Goal: Task Accomplishment & Management: Complete application form

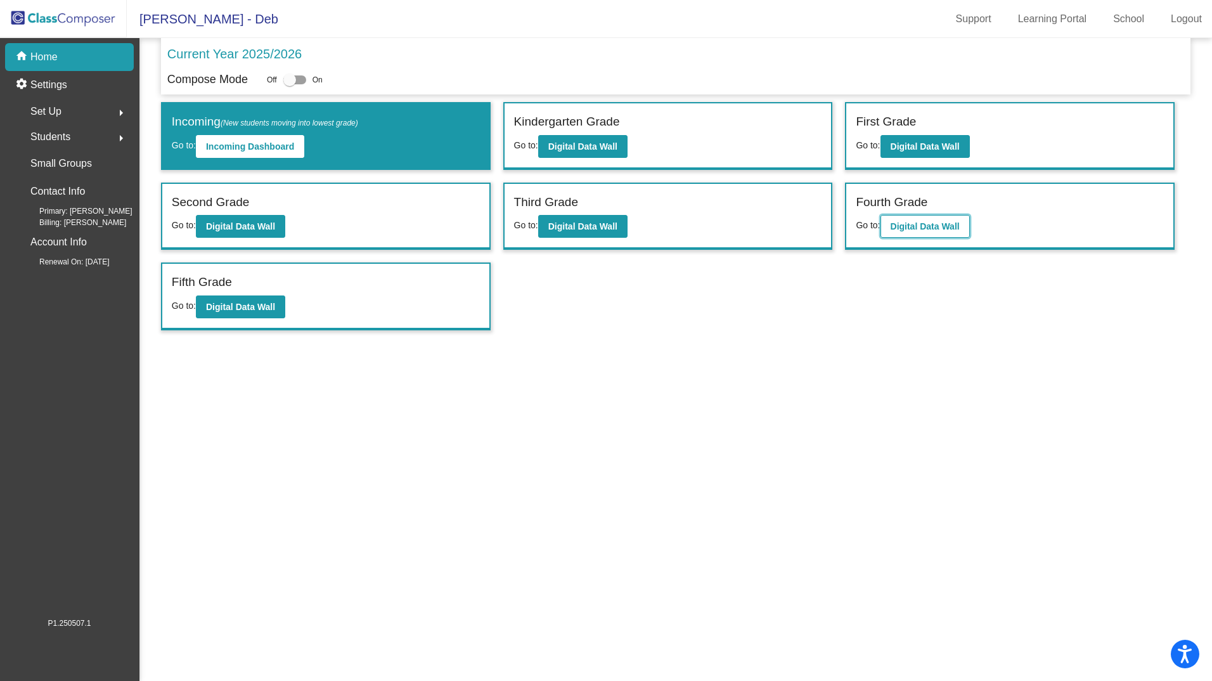
click at [907, 224] on b "Digital Data Wall" at bounding box center [925, 226] width 69 height 10
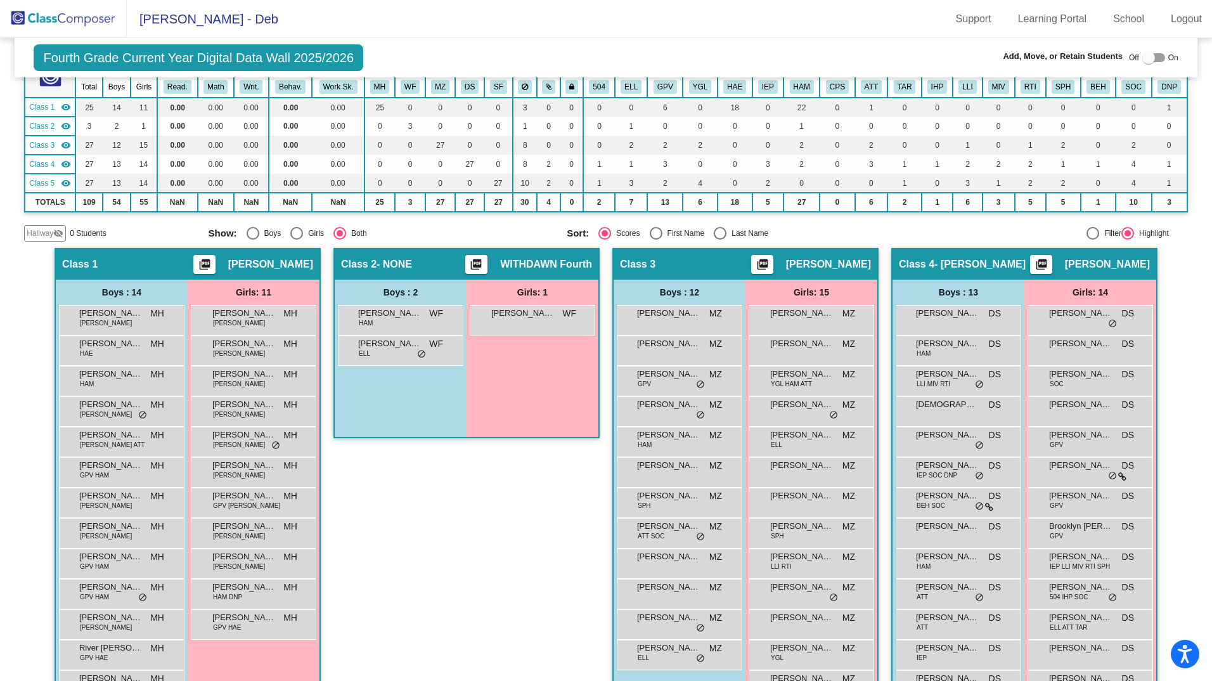
scroll to position [189, 0]
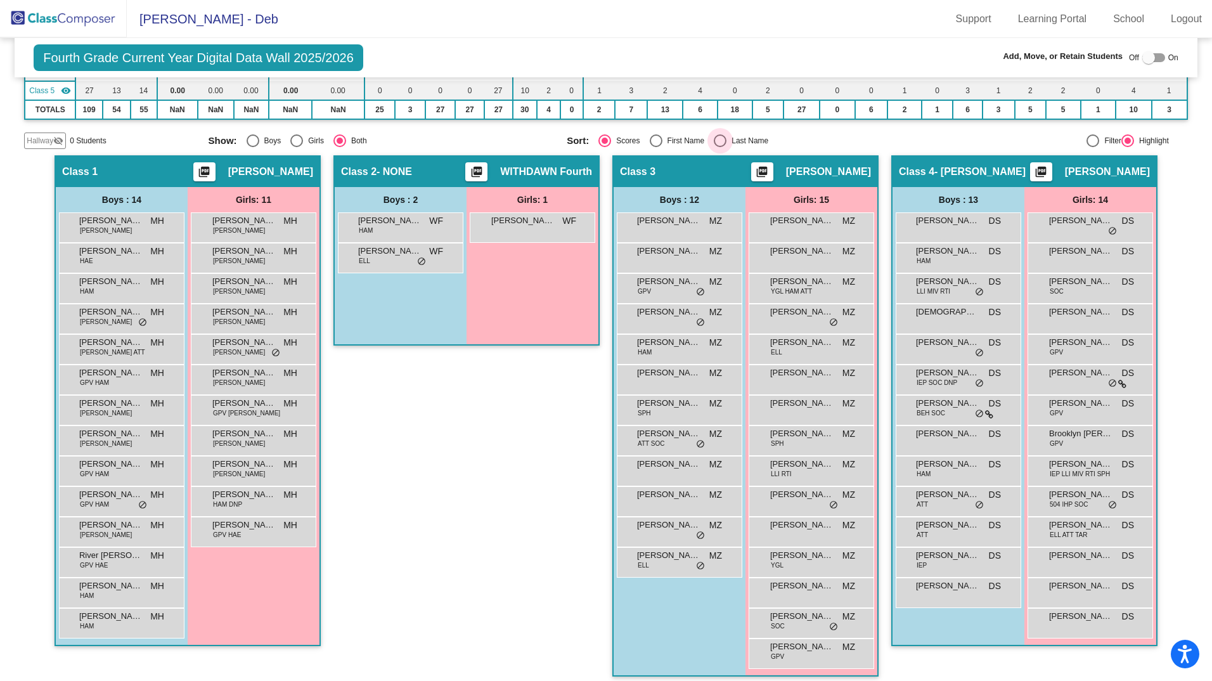
click at [714, 140] on div "Select an option" at bounding box center [720, 140] width 13 height 13
click at [720, 147] on input "Last Name" at bounding box center [720, 147] width 1 height 1
radio input "true"
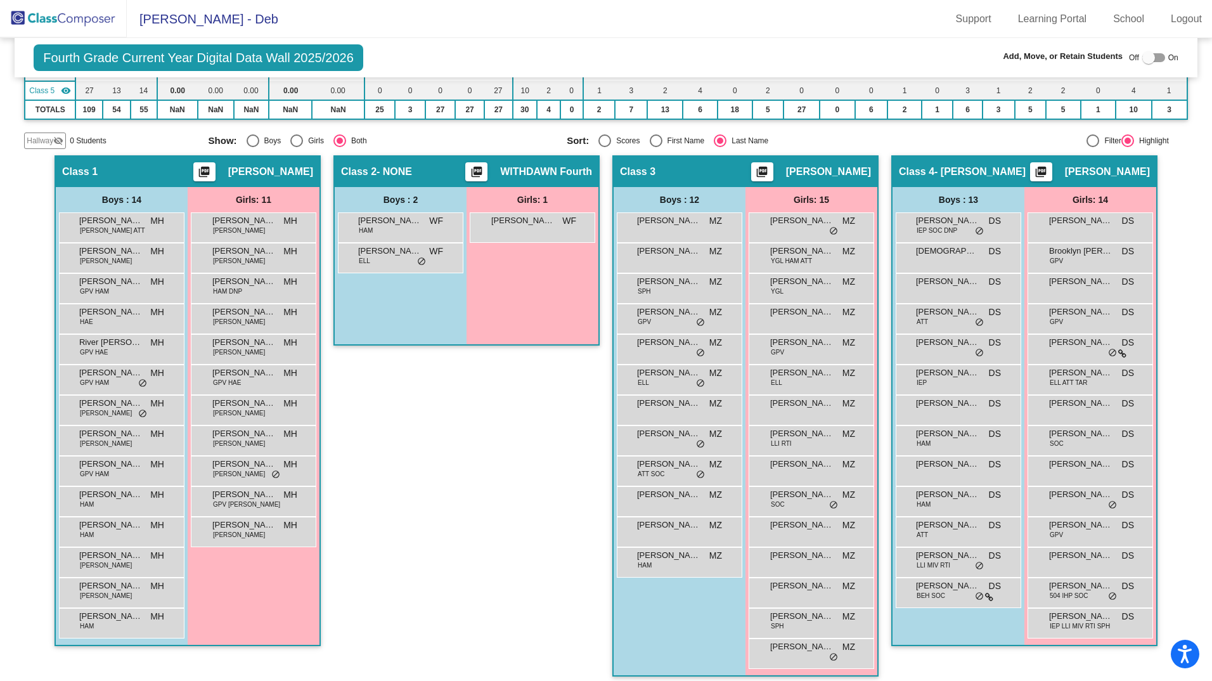
click at [1151, 57] on div at bounding box center [1153, 57] width 23 height 9
checkbox input "true"
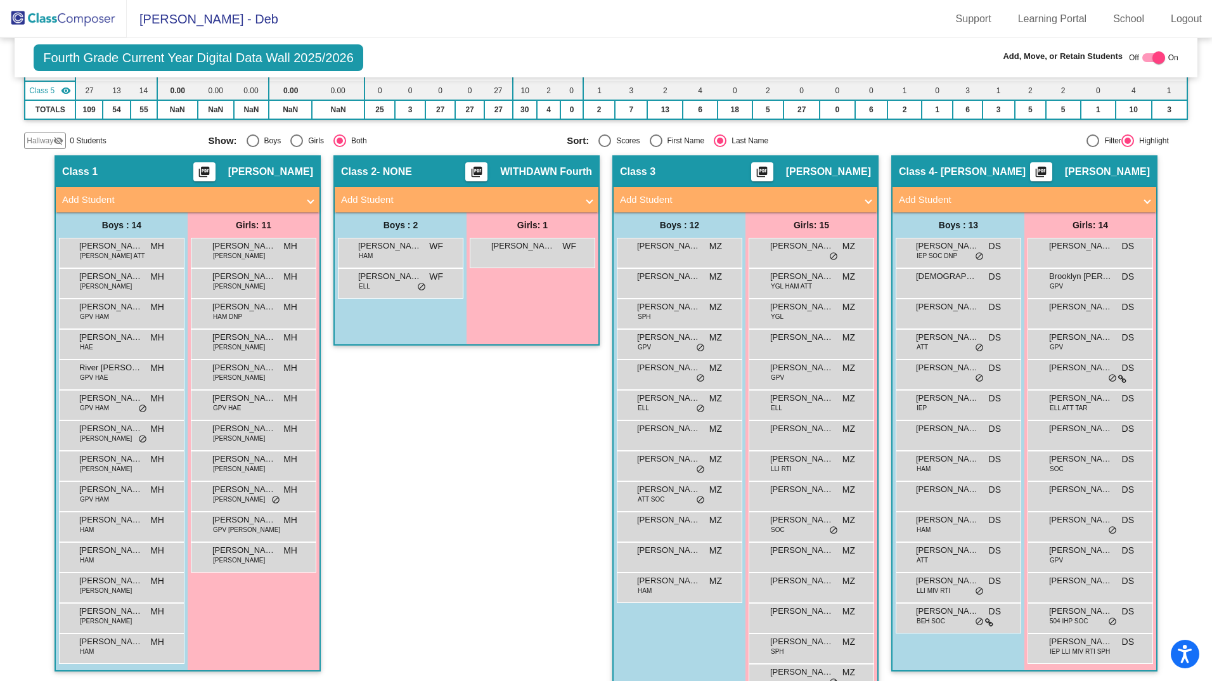
click at [826, 193] on mat-panel-title "Add Student" at bounding box center [738, 200] width 236 height 15
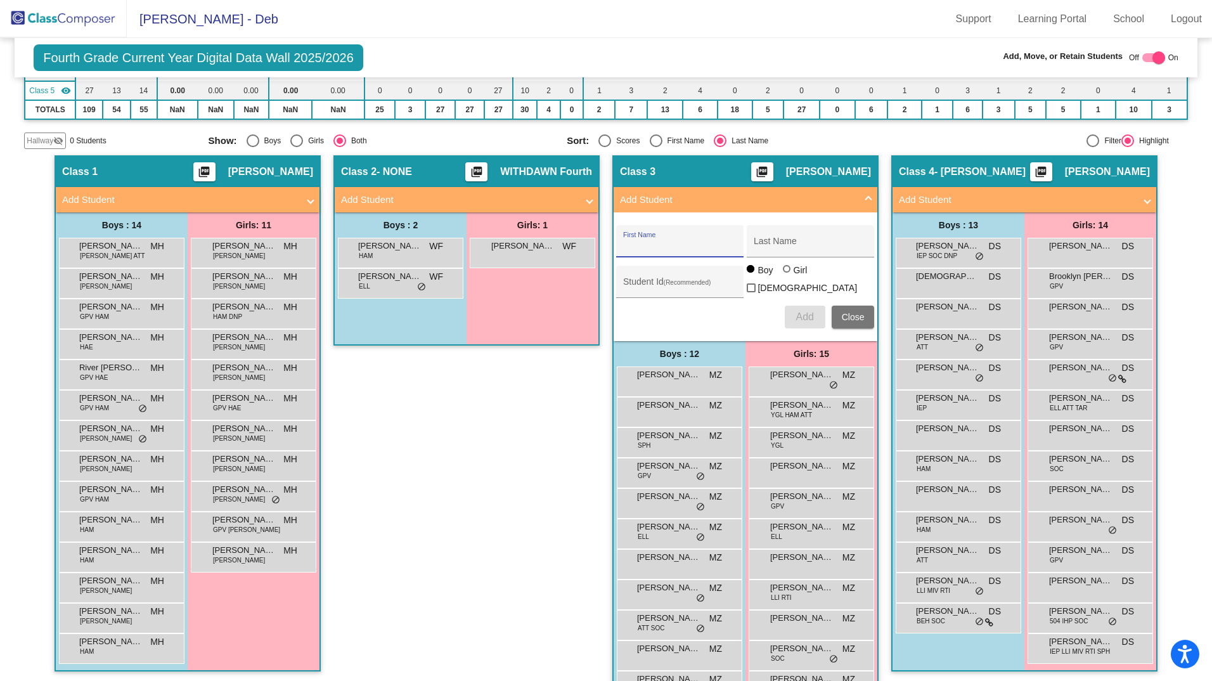
click at [687, 245] on input "First Name" at bounding box center [680, 246] width 114 height 10
type input "Austin"
click at [777, 243] on input "Last Name" at bounding box center [811, 246] width 114 height 10
type input "[PERSON_NAME]"
click at [685, 291] on div "Student Id (Recommended)" at bounding box center [680, 285] width 114 height 26
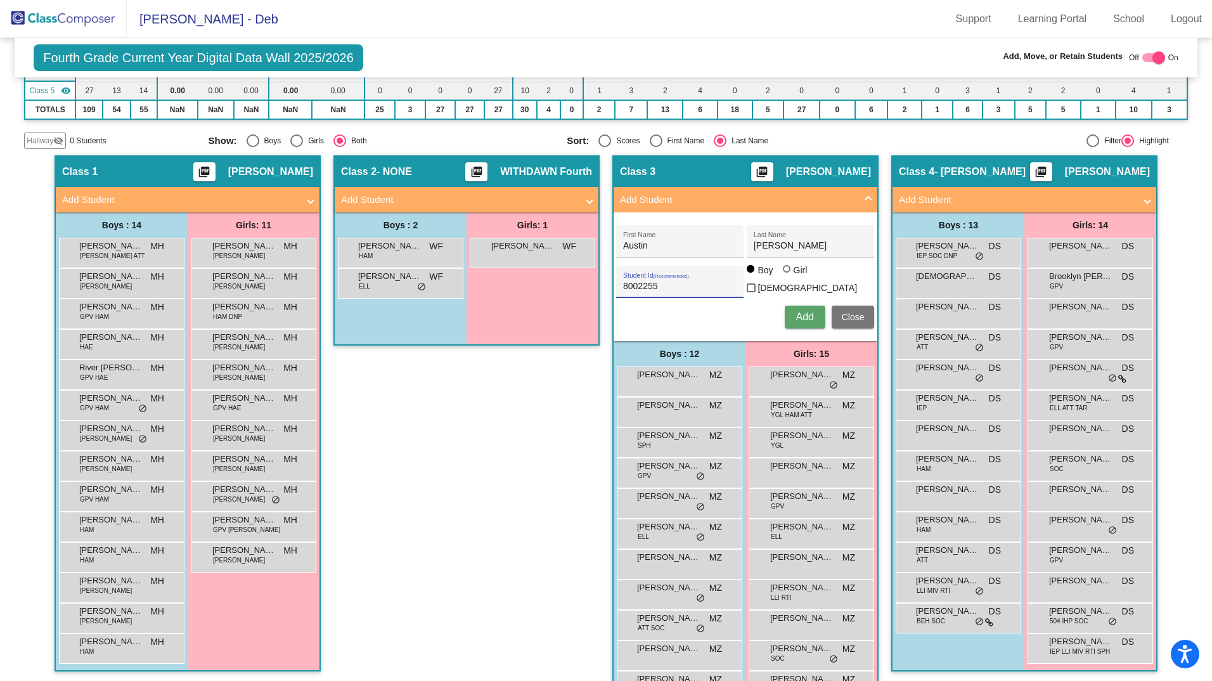
type input "8002255"
click at [796, 311] on span "Add" at bounding box center [805, 316] width 18 height 11
click at [1142, 57] on div at bounding box center [1153, 57] width 23 height 9
checkbox input "false"
